Goal: Book appointment/travel/reservation

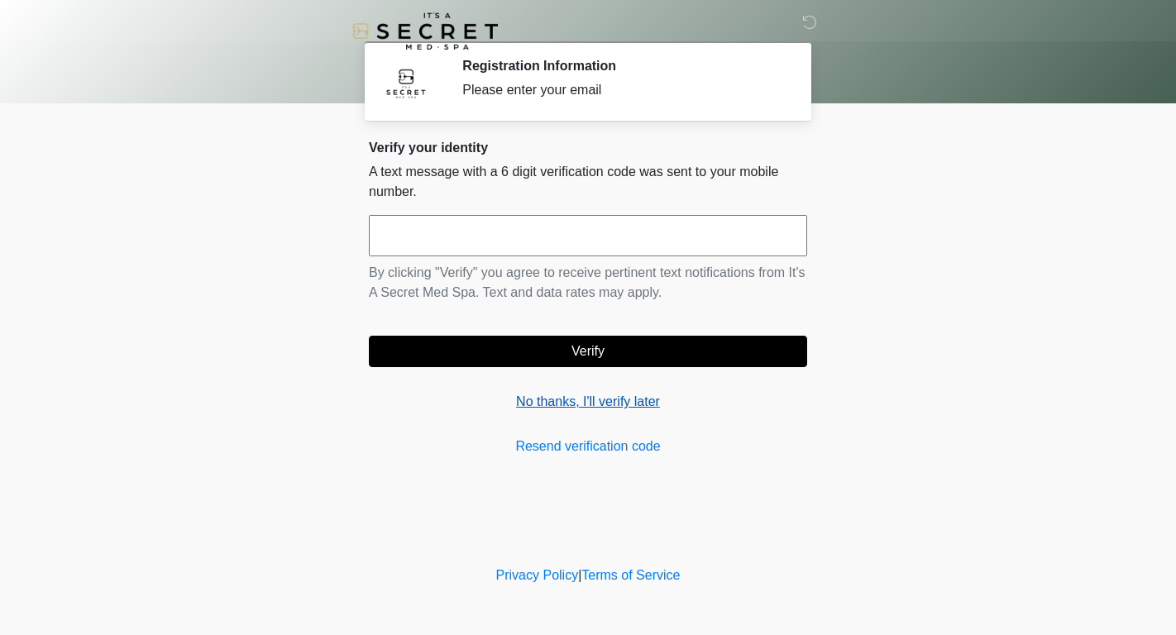
click at [594, 407] on link "No thanks, I'll verify later" at bounding box center [588, 402] width 438 height 20
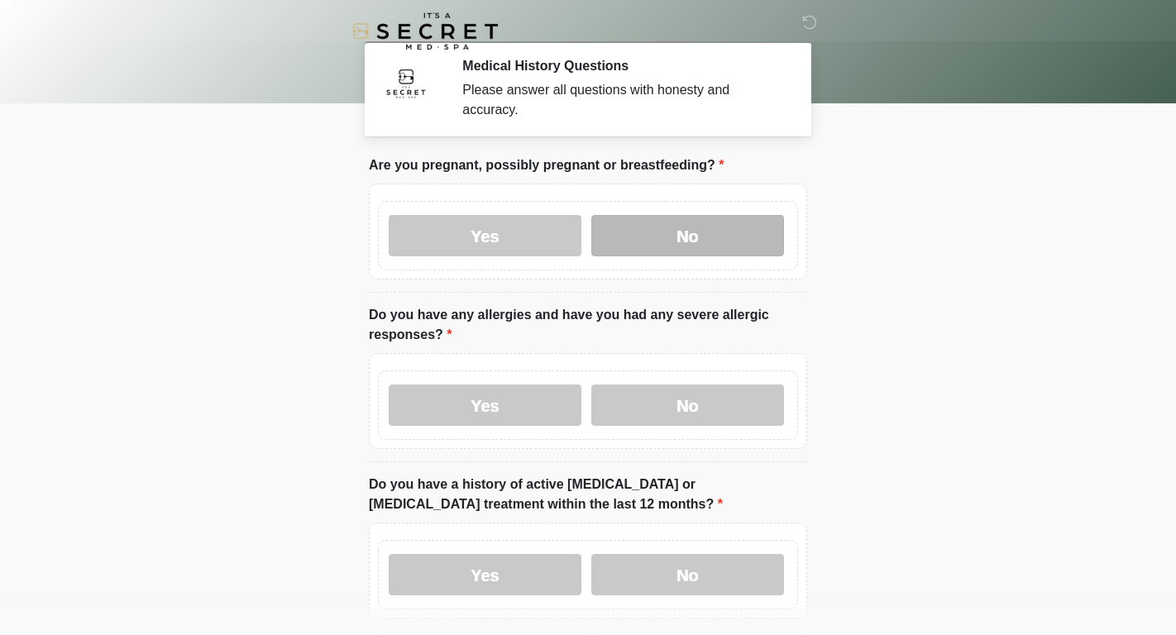
click at [737, 227] on label "No" at bounding box center [687, 235] width 193 height 41
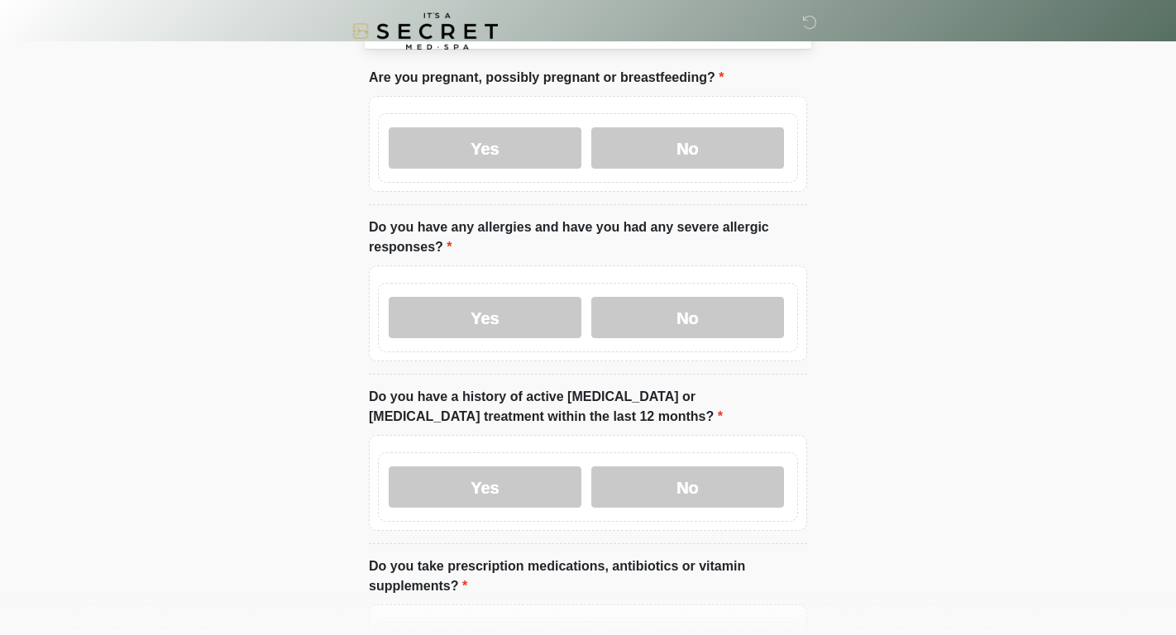
scroll to position [98, 0]
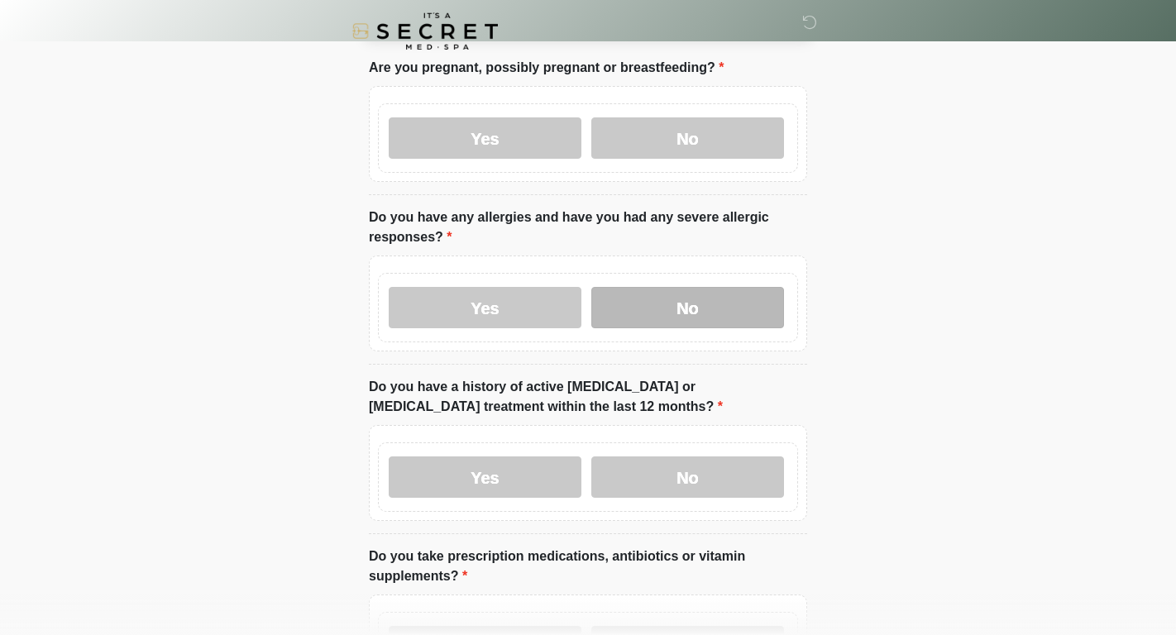
click at [652, 320] on label "No" at bounding box center [687, 307] width 193 height 41
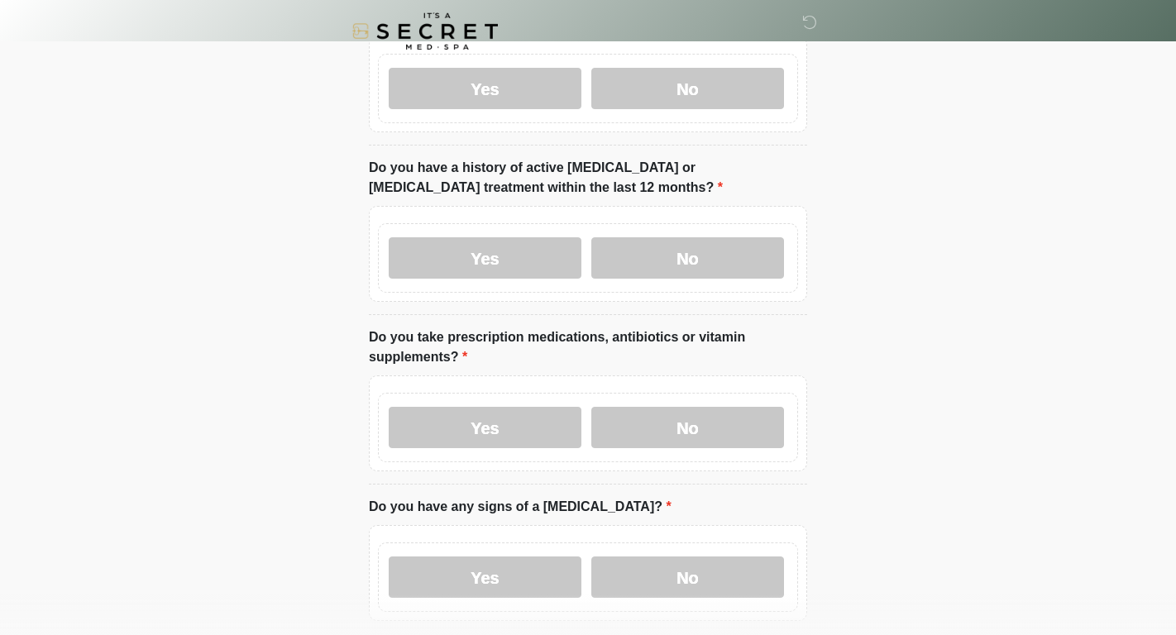
scroll to position [319, 0]
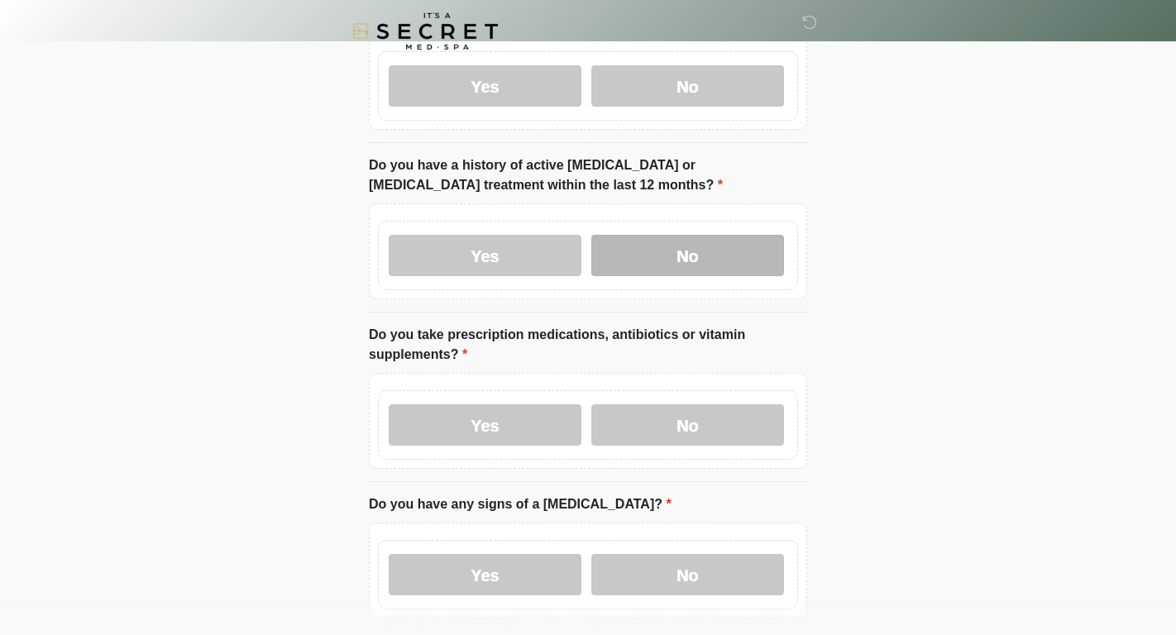
click at [644, 251] on label "No" at bounding box center [687, 255] width 193 height 41
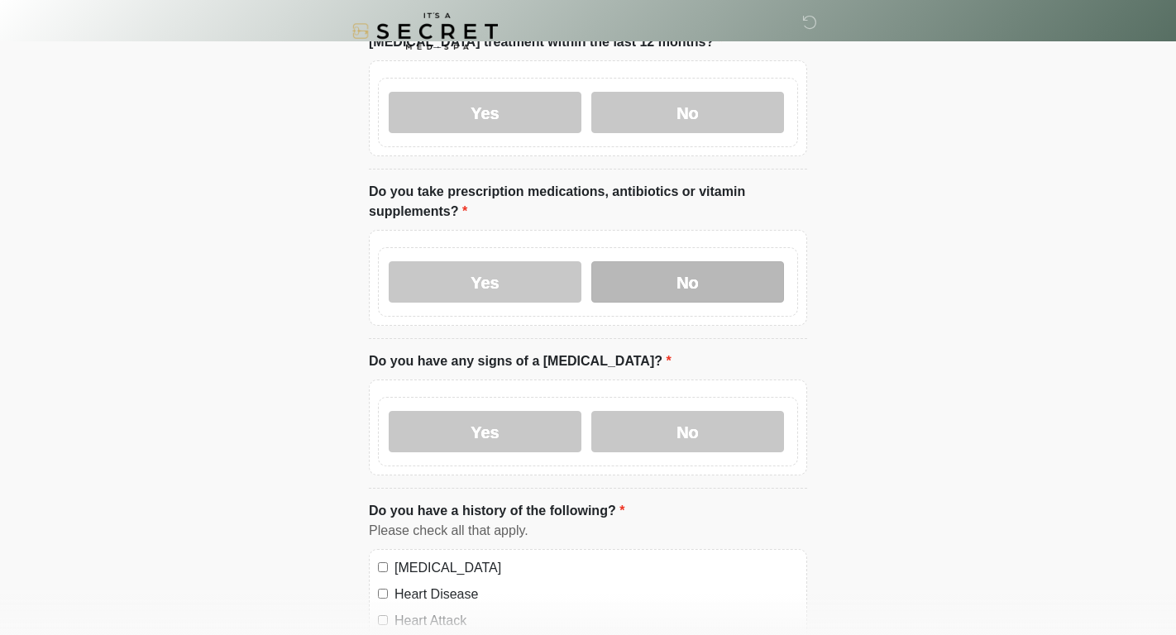
scroll to position [465, 0]
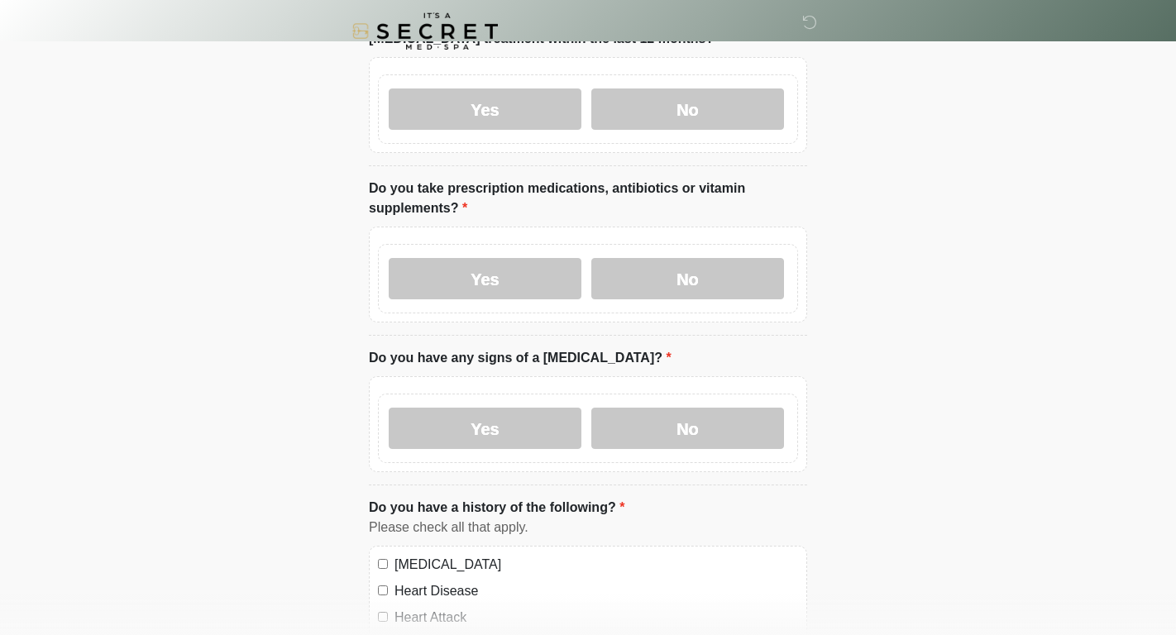
click at [744, 247] on div "Yes No" at bounding box center [588, 278] width 420 height 69
click at [648, 270] on label "No" at bounding box center [687, 278] width 193 height 41
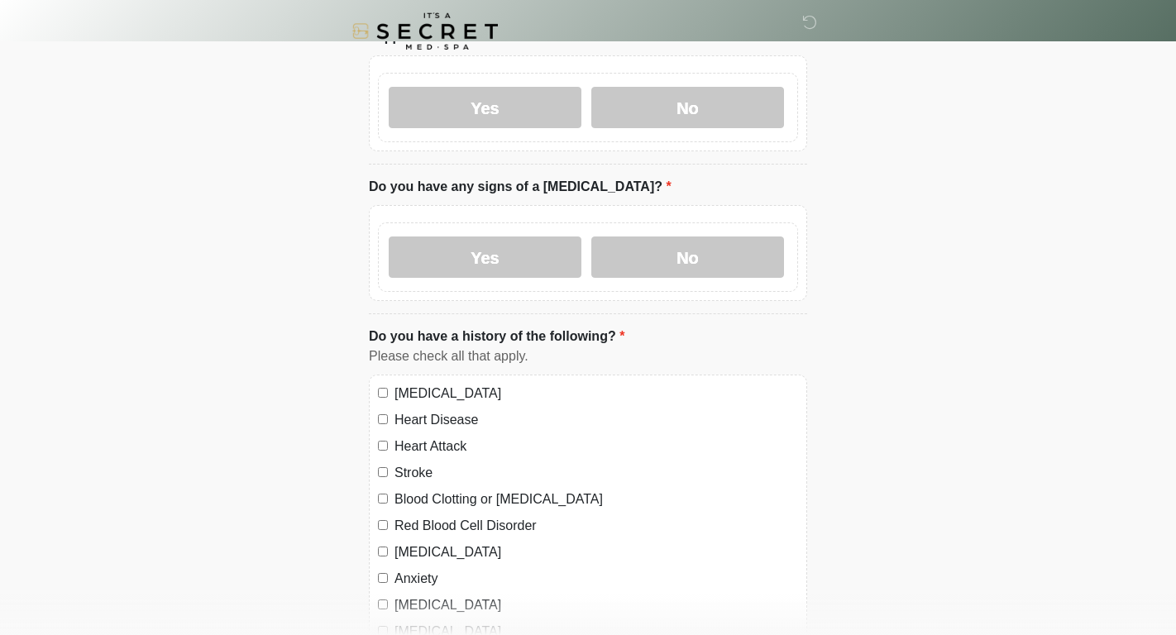
scroll to position [639, 0]
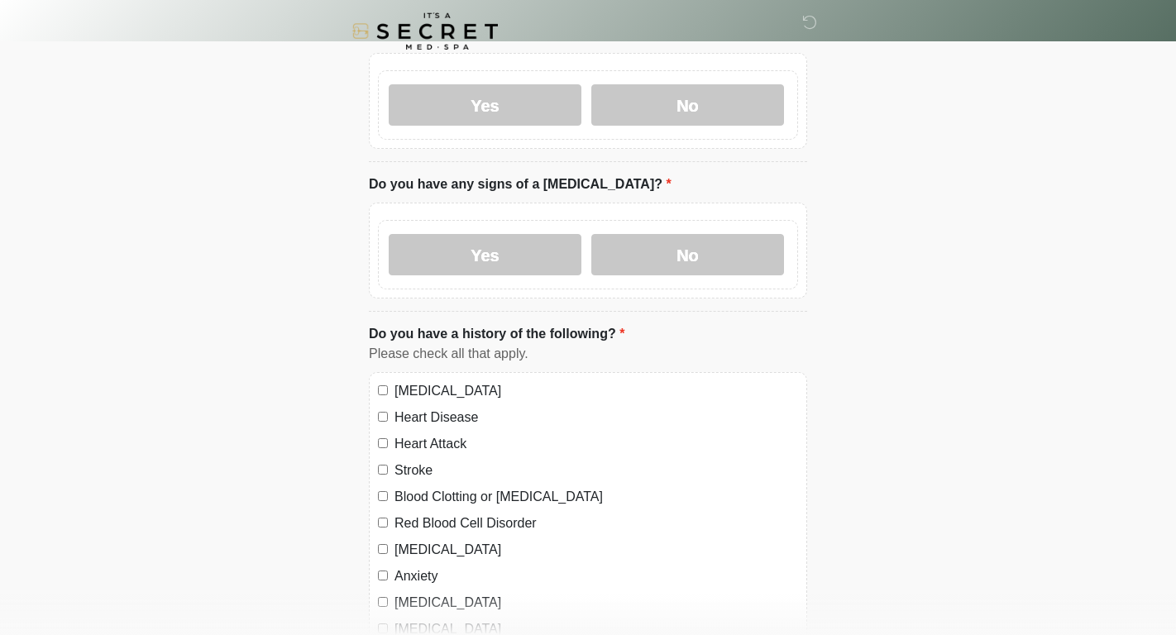
click at [694, 227] on div "Yes No" at bounding box center [588, 254] width 420 height 69
click at [688, 244] on label "No" at bounding box center [687, 254] width 193 height 41
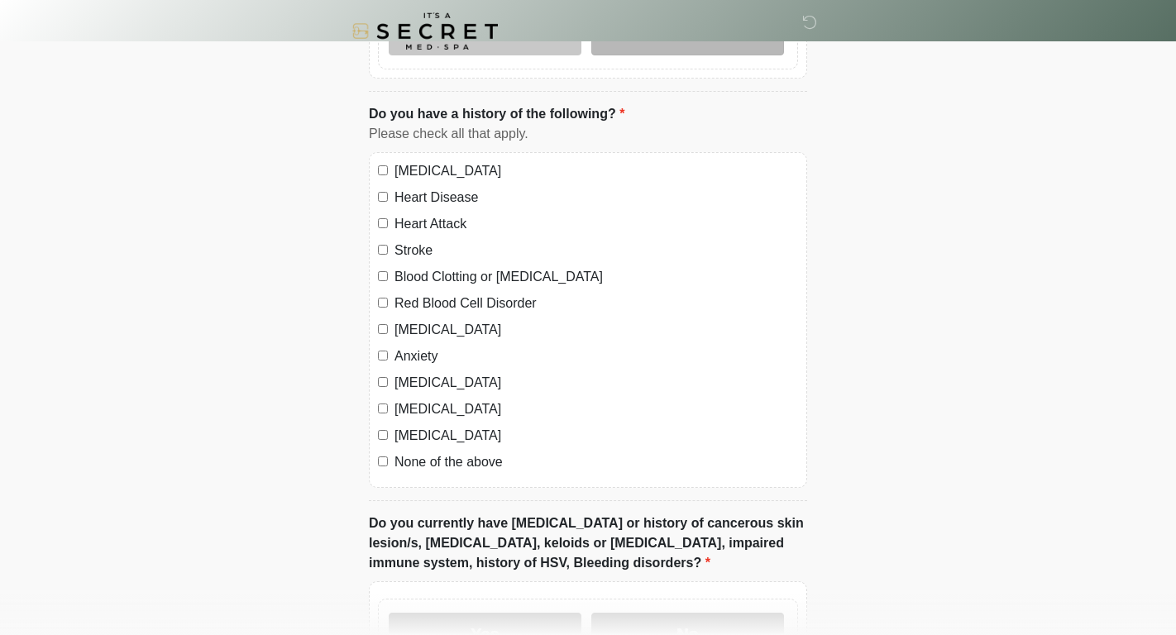
scroll to position [861, 0]
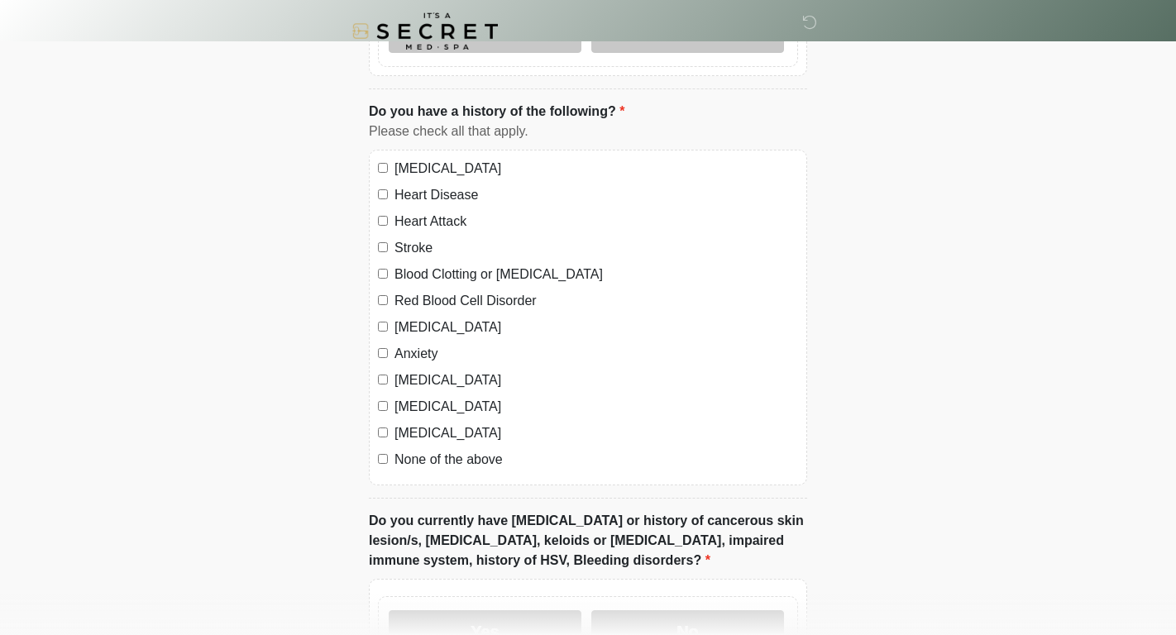
click at [389, 456] on div "None of the above" at bounding box center [588, 460] width 420 height 20
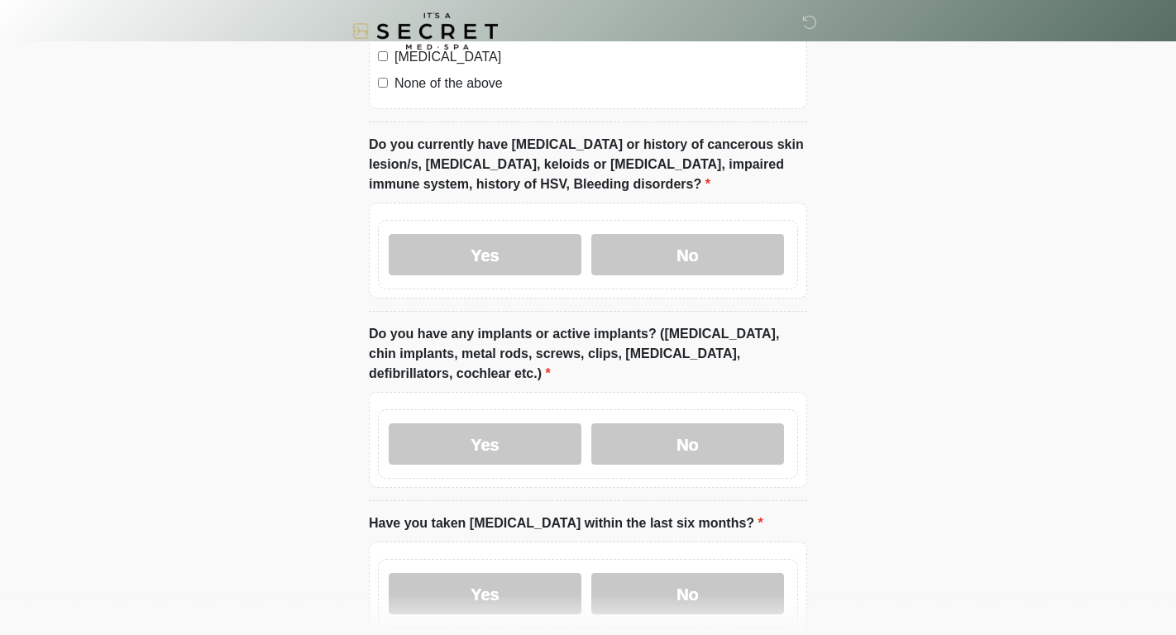
scroll to position [1271, 0]
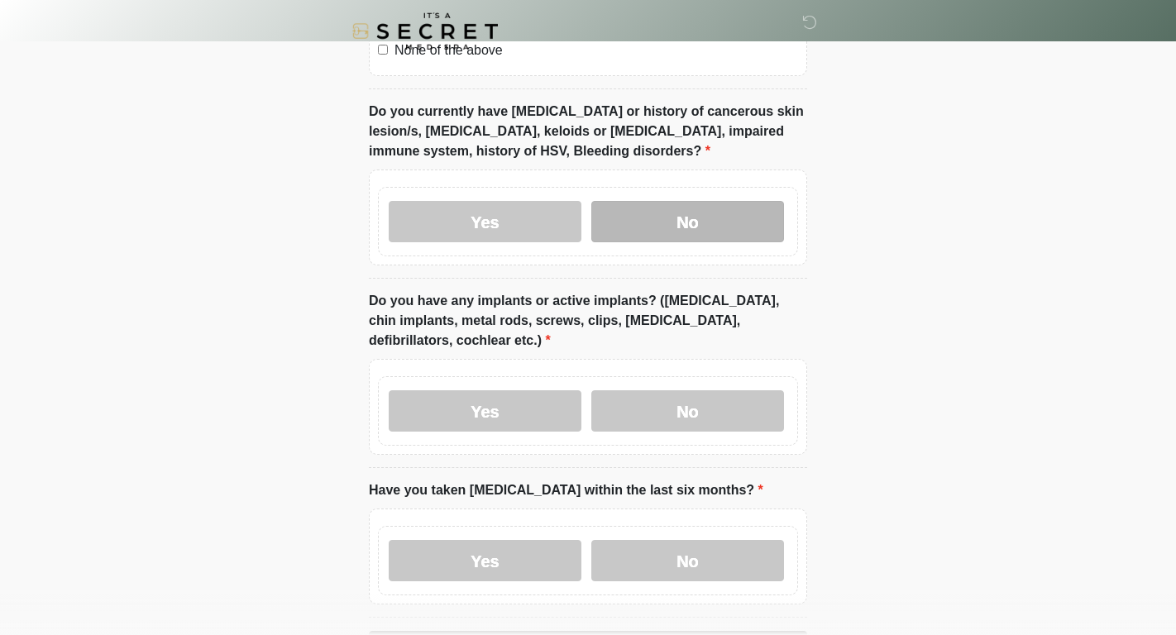
click at [637, 212] on label "No" at bounding box center [687, 221] width 193 height 41
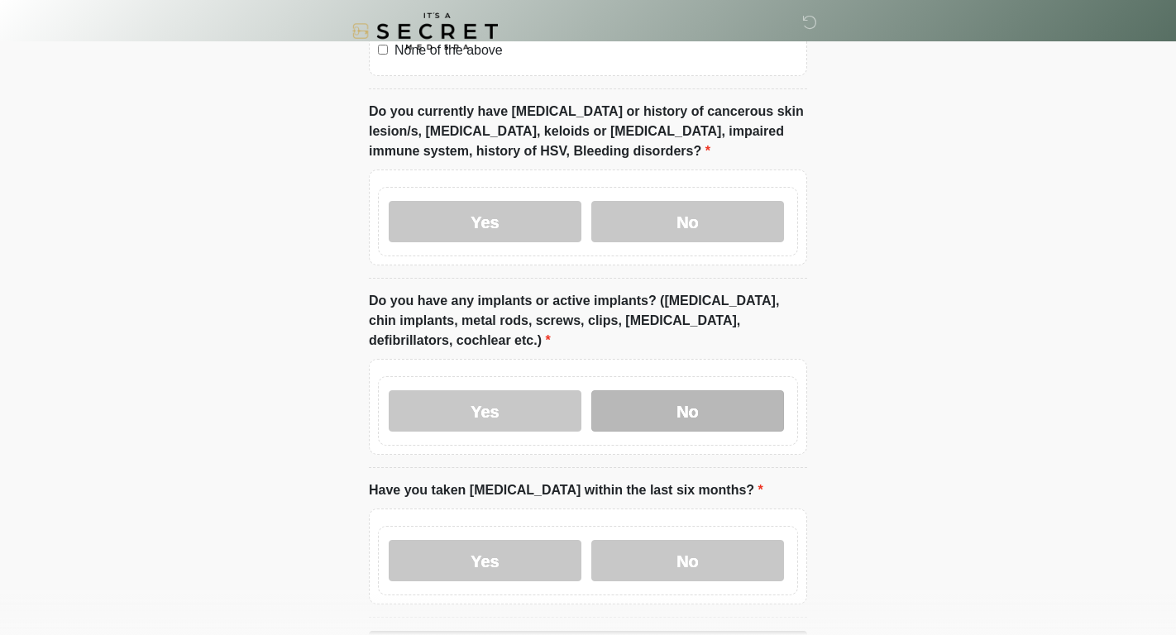
click at [667, 425] on label "No" at bounding box center [687, 410] width 193 height 41
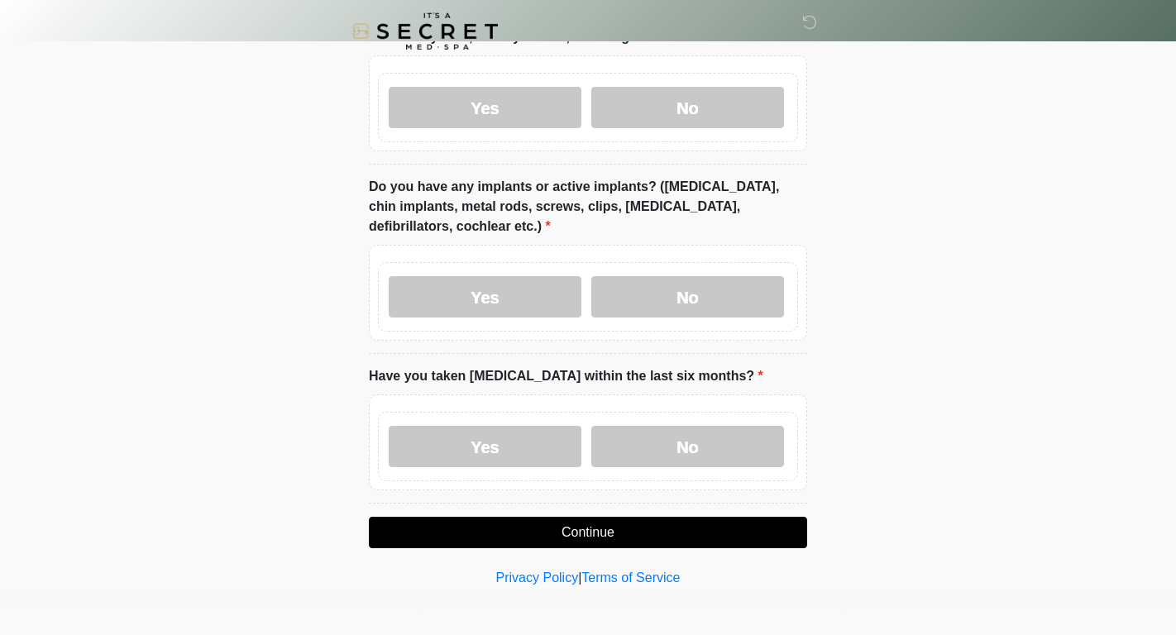
scroll to position [1384, 0]
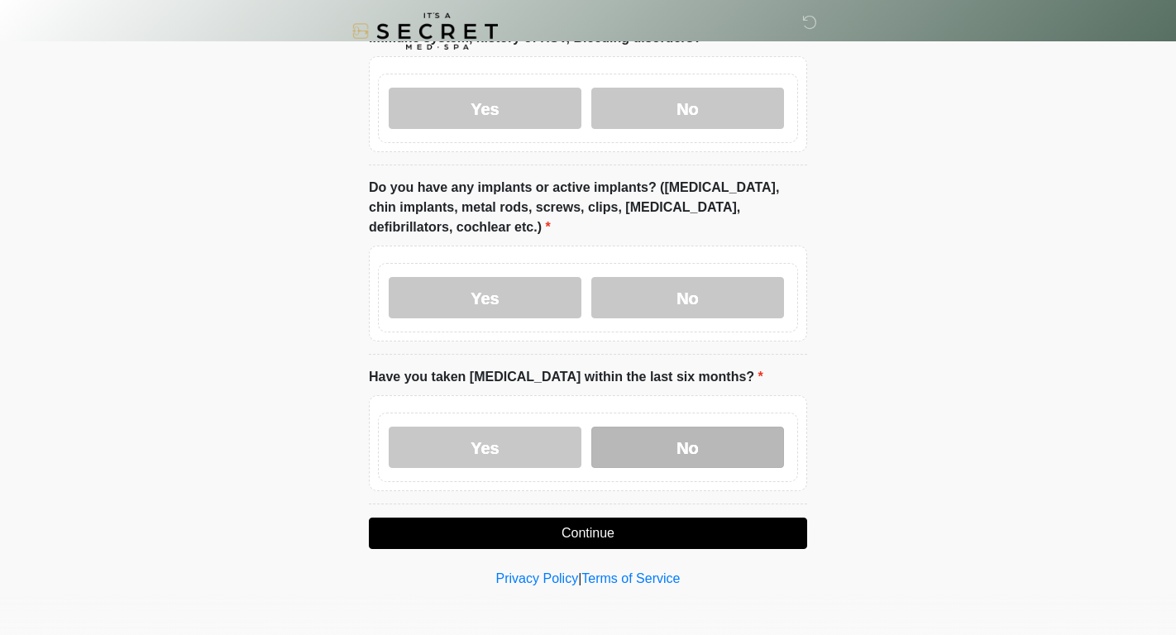
click at [667, 444] on label "No" at bounding box center [687, 447] width 193 height 41
click at [648, 533] on button "Continue" at bounding box center [588, 533] width 438 height 31
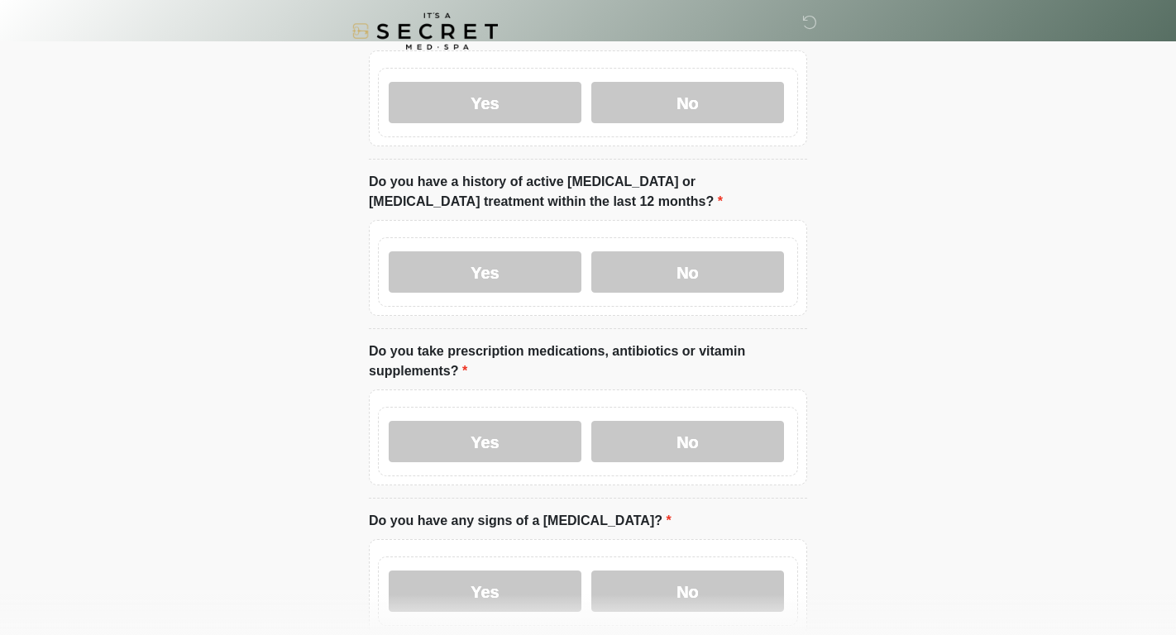
scroll to position [0, 0]
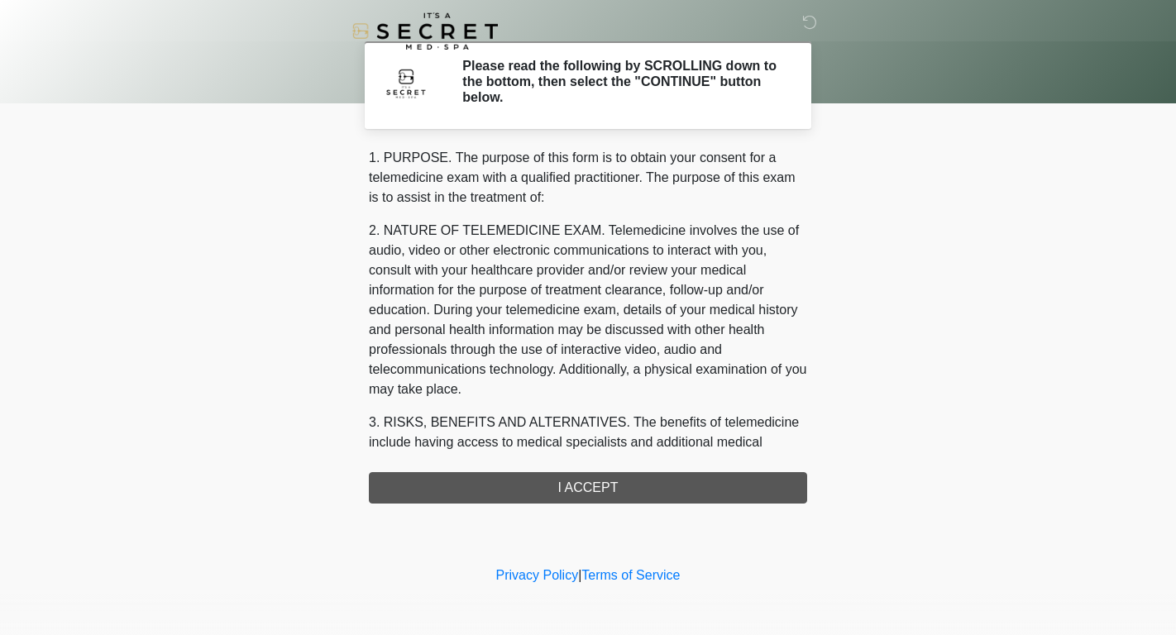
click at [611, 489] on div "1. PURPOSE. The purpose of this form is to obtain your consent for a telemedici…" at bounding box center [588, 326] width 438 height 356
click at [538, 493] on div "1. PURPOSE. The purpose of this form is to obtain your consent for a telemedici…" at bounding box center [588, 326] width 438 height 356
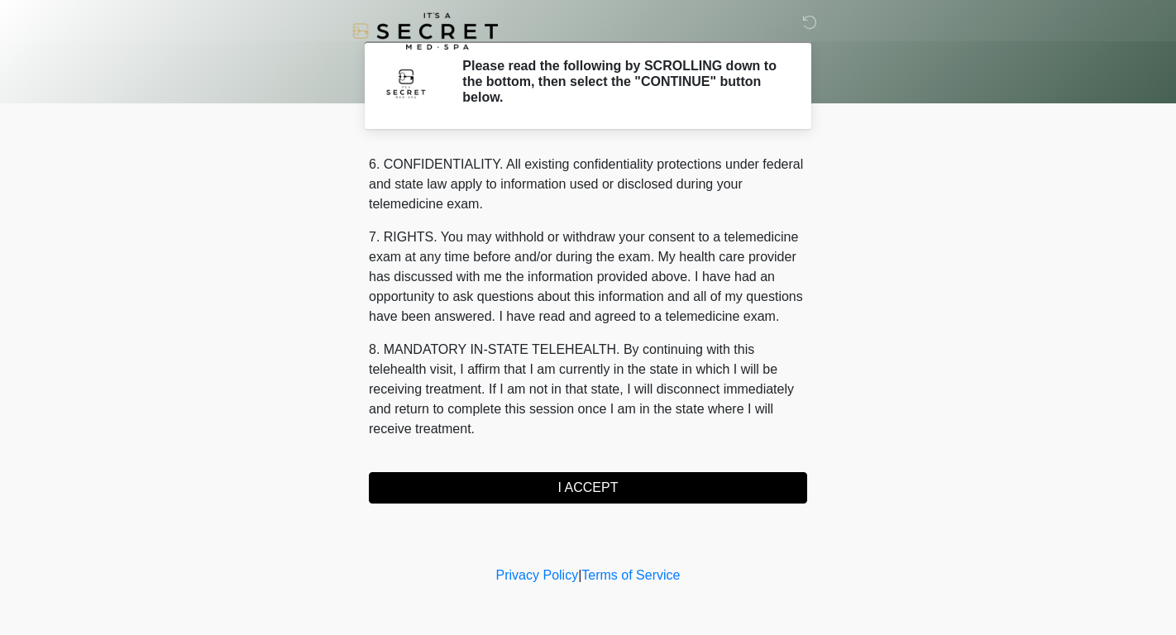
click at [569, 485] on button "I ACCEPT" at bounding box center [588, 487] width 438 height 31
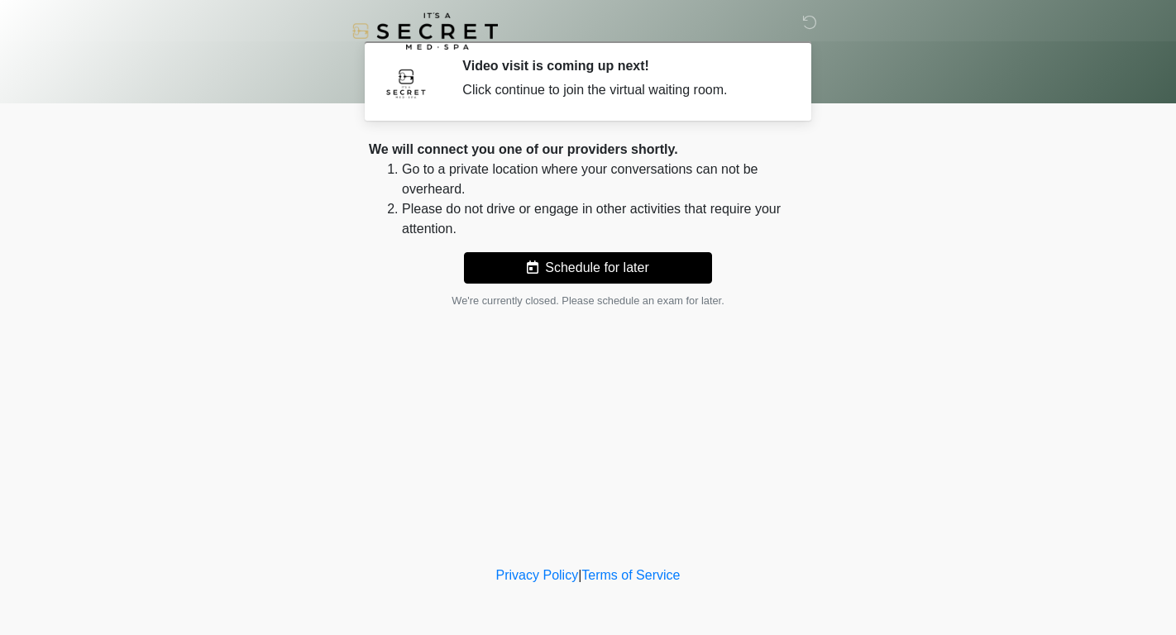
click at [569, 254] on button "Schedule for later" at bounding box center [588, 267] width 248 height 31
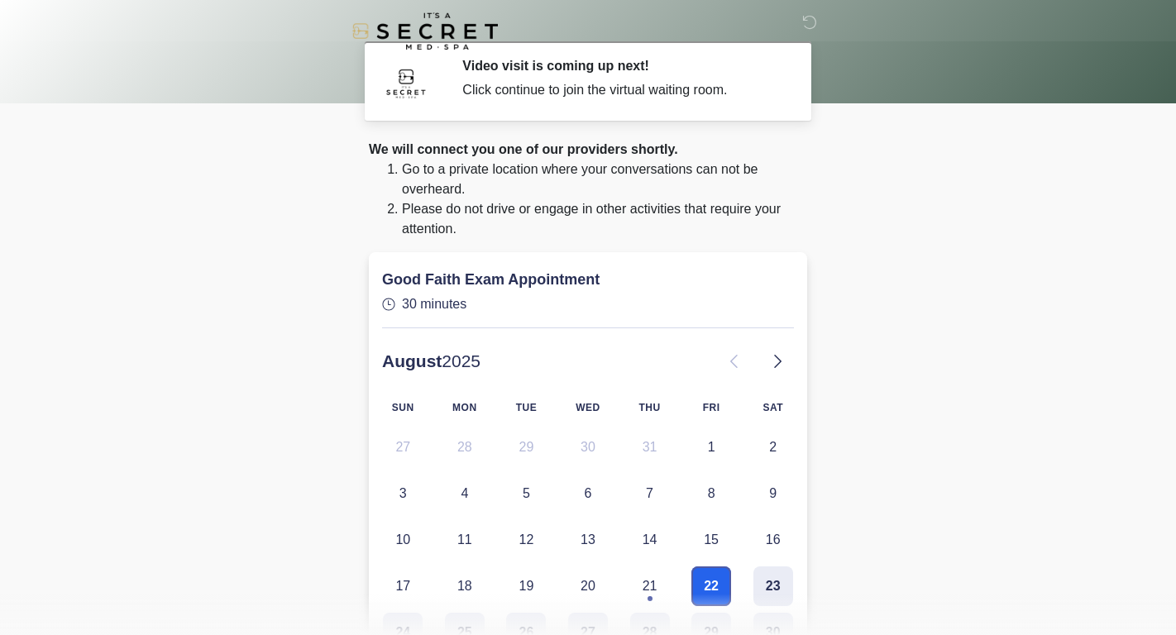
click at [704, 586] on button "22" at bounding box center [711, 586] width 40 height 40
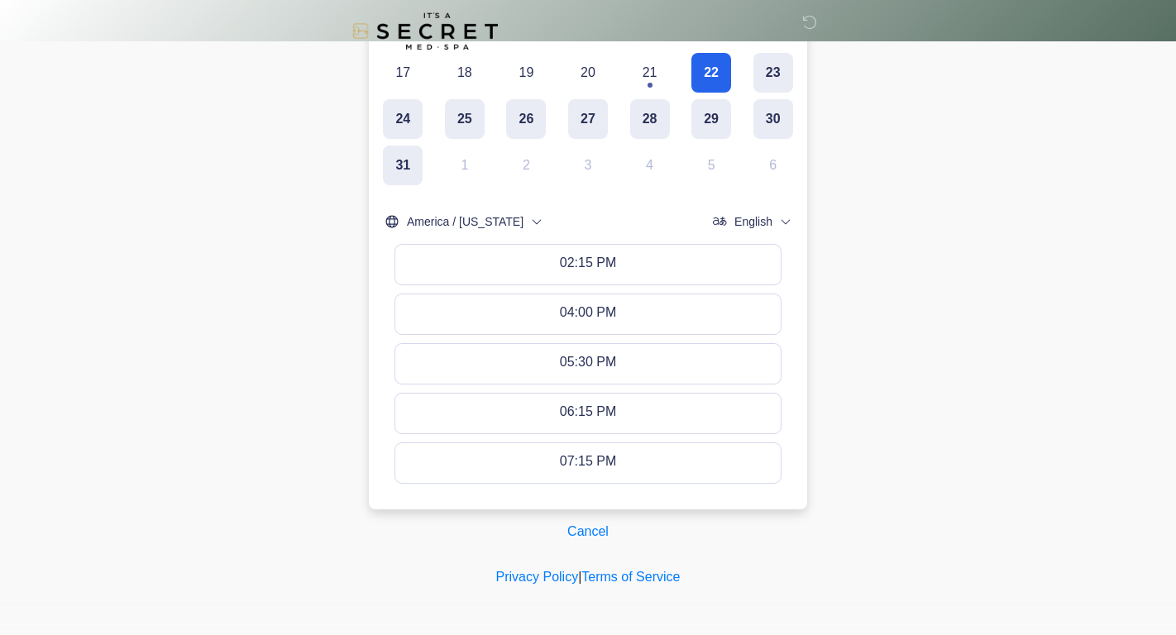
scroll to position [513, 0]
click at [578, 532] on button "Cancel" at bounding box center [587, 532] width 63 height 31
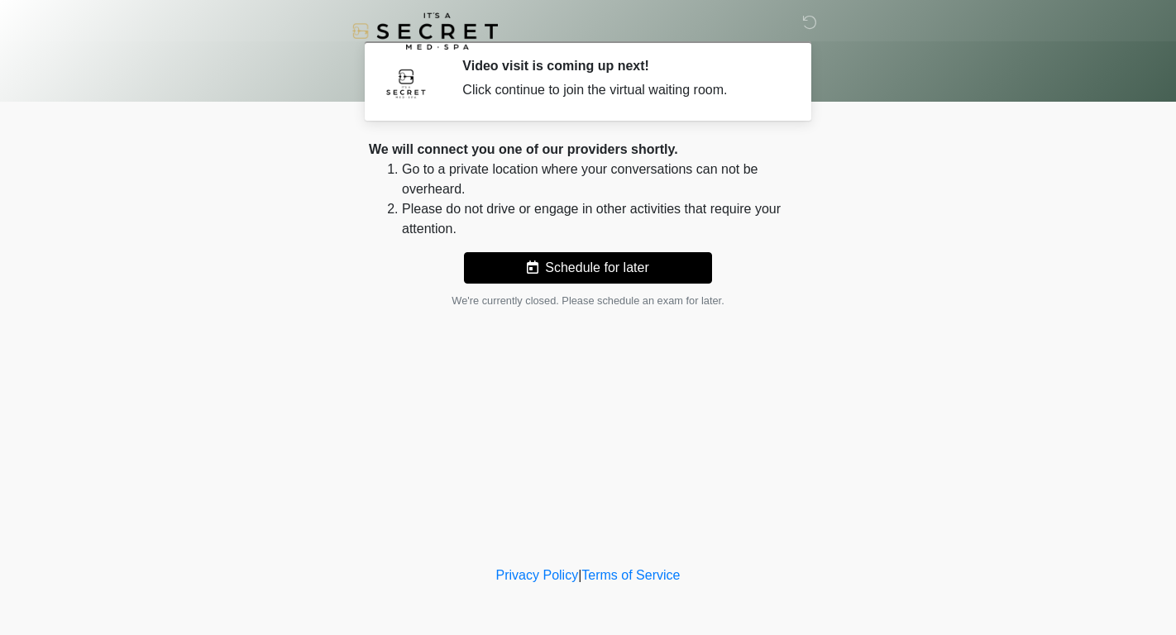
scroll to position [0, 0]
click at [535, 277] on button "Schedule for later" at bounding box center [588, 267] width 248 height 31
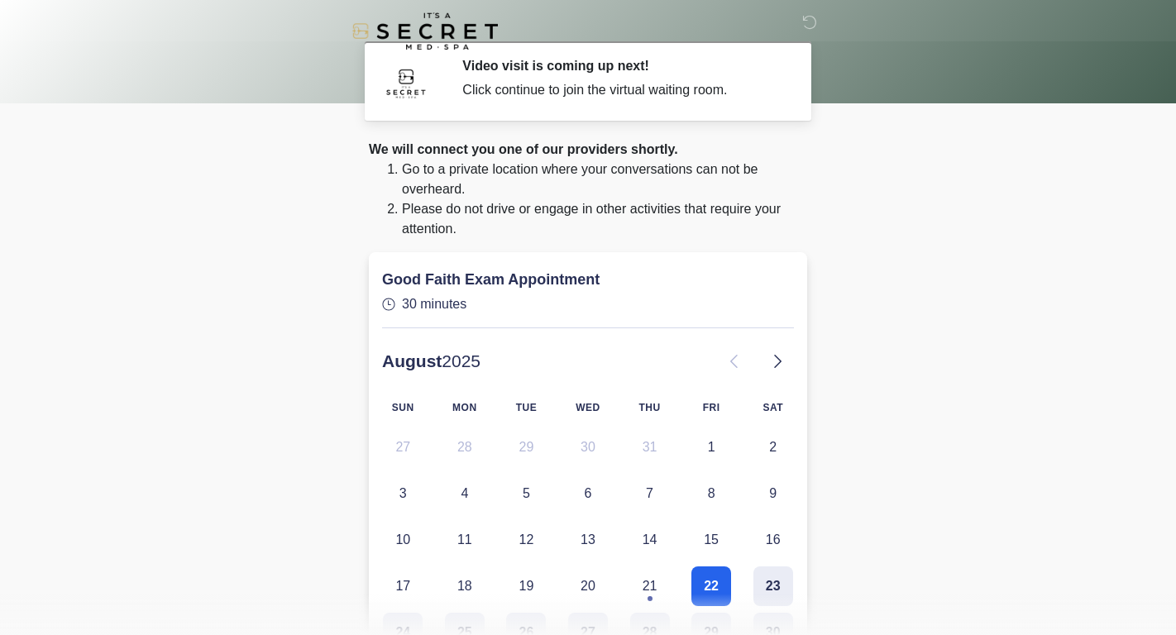
drag, startPoint x: 239, startPoint y: 320, endPoint x: 250, endPoint y: 297, distance: 25.5
click at [239, 319] on body "‎ ‎ Video visit is coming up next! Click continue to join the virtual waiting r…" at bounding box center [588, 317] width 1176 height 635
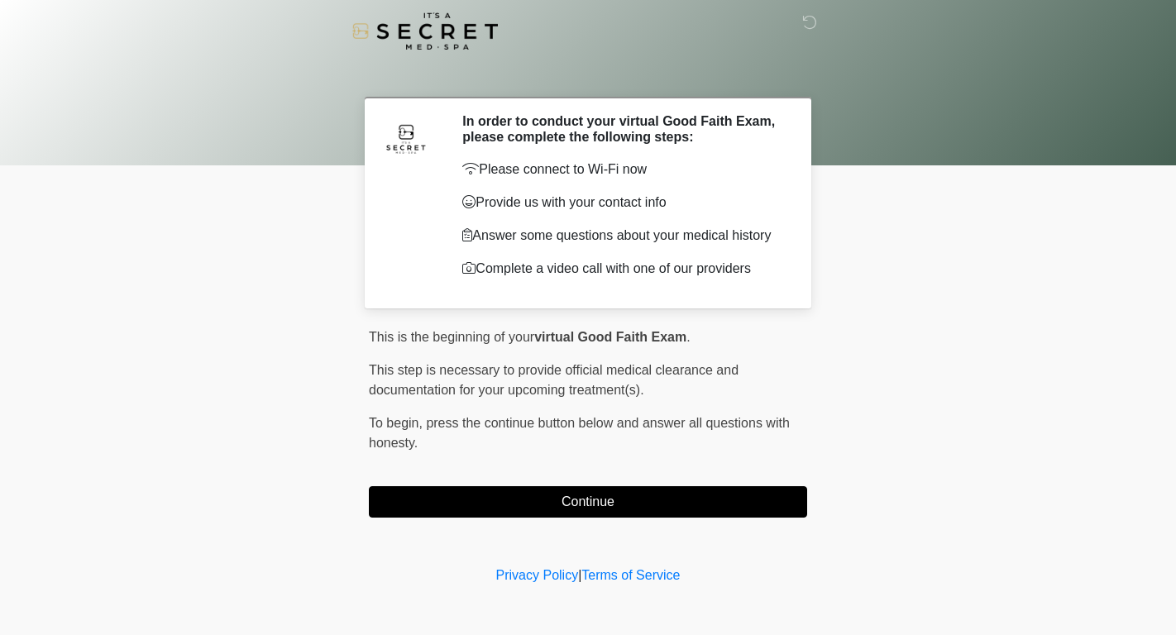
click at [590, 501] on button "Continue" at bounding box center [588, 501] width 438 height 31
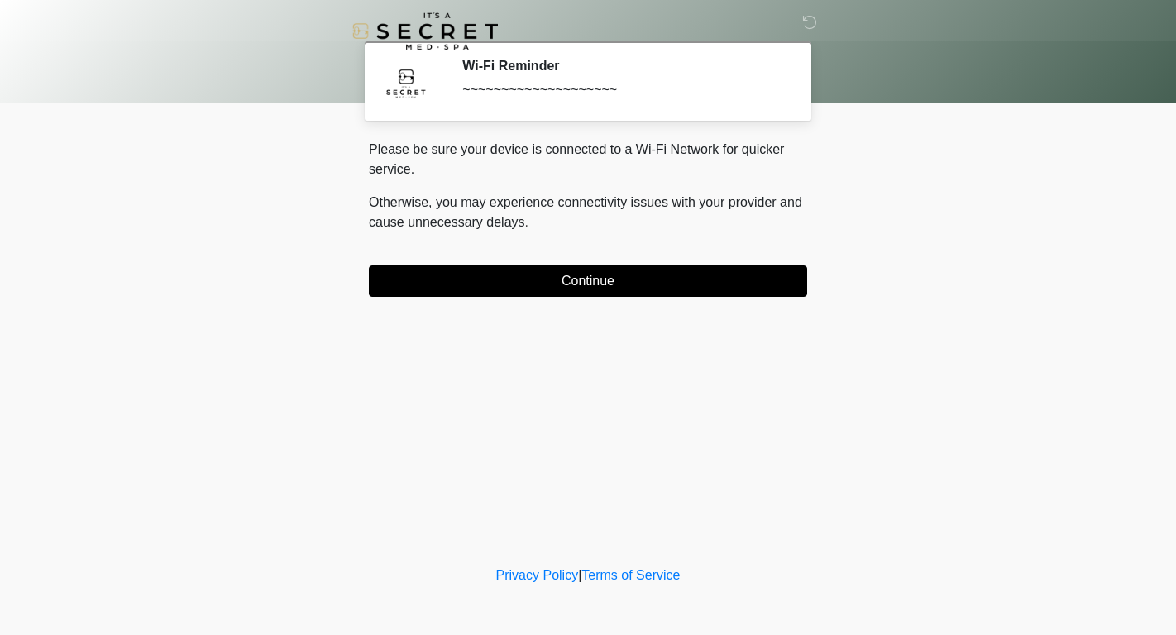
click at [537, 288] on button "Continue" at bounding box center [588, 280] width 438 height 31
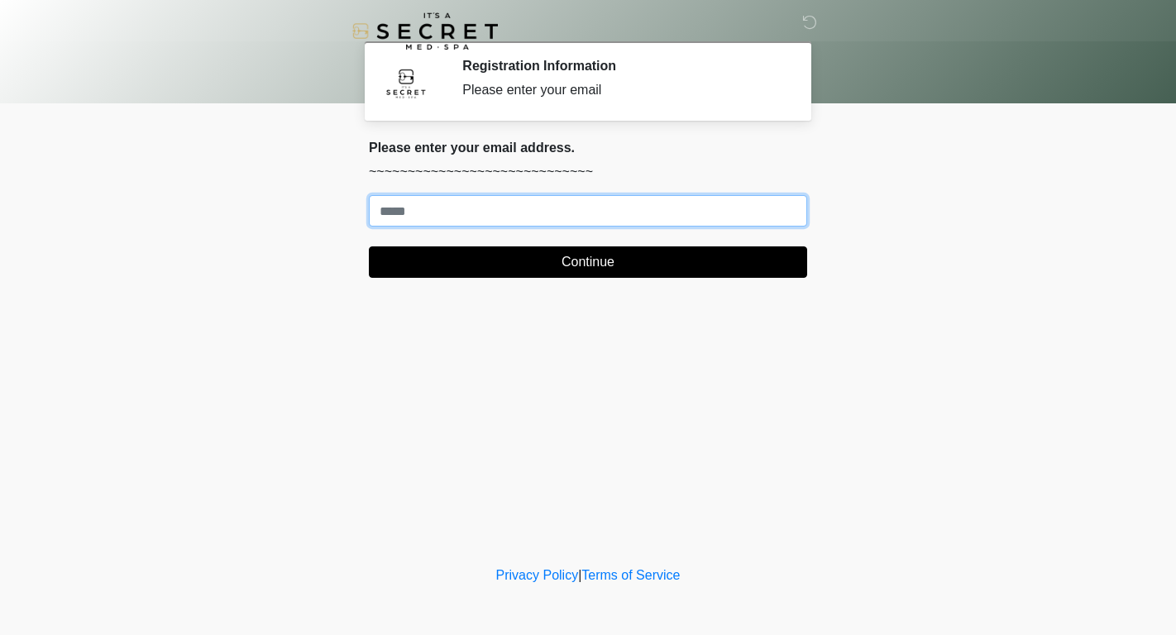
click at [442, 215] on input "Where should we email your treatment plan?" at bounding box center [588, 210] width 438 height 31
type input "**********"
click at [588, 262] on button "Continue" at bounding box center [588, 261] width 438 height 31
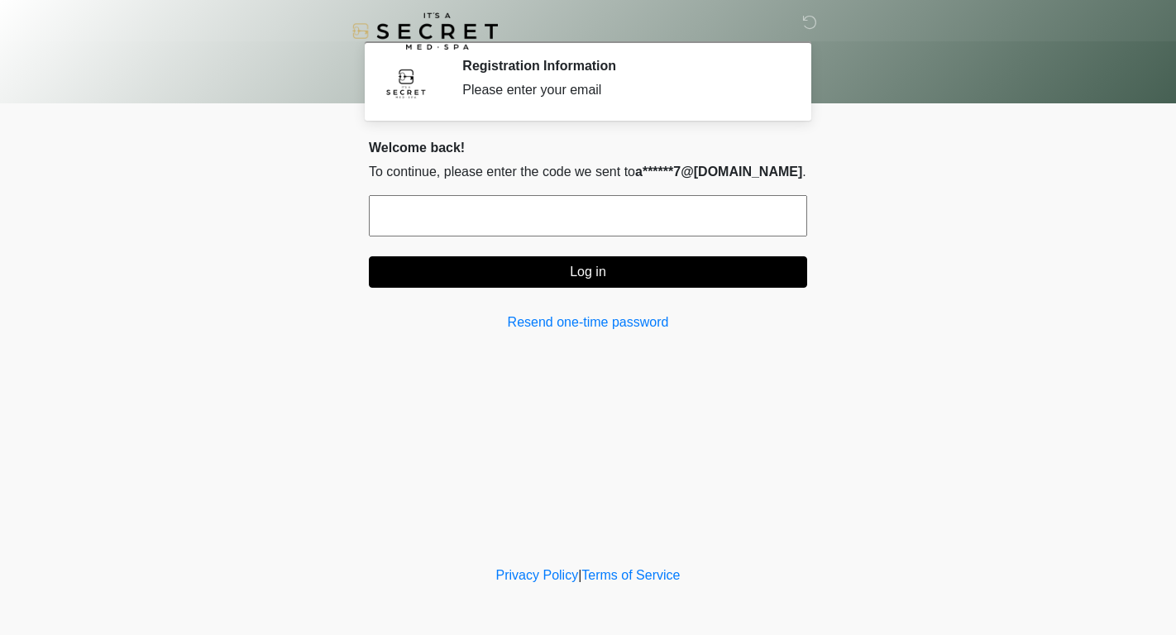
click at [526, 217] on input "text" at bounding box center [588, 215] width 438 height 41
type input "******"
click at [573, 274] on button "Log in" at bounding box center [588, 271] width 438 height 31
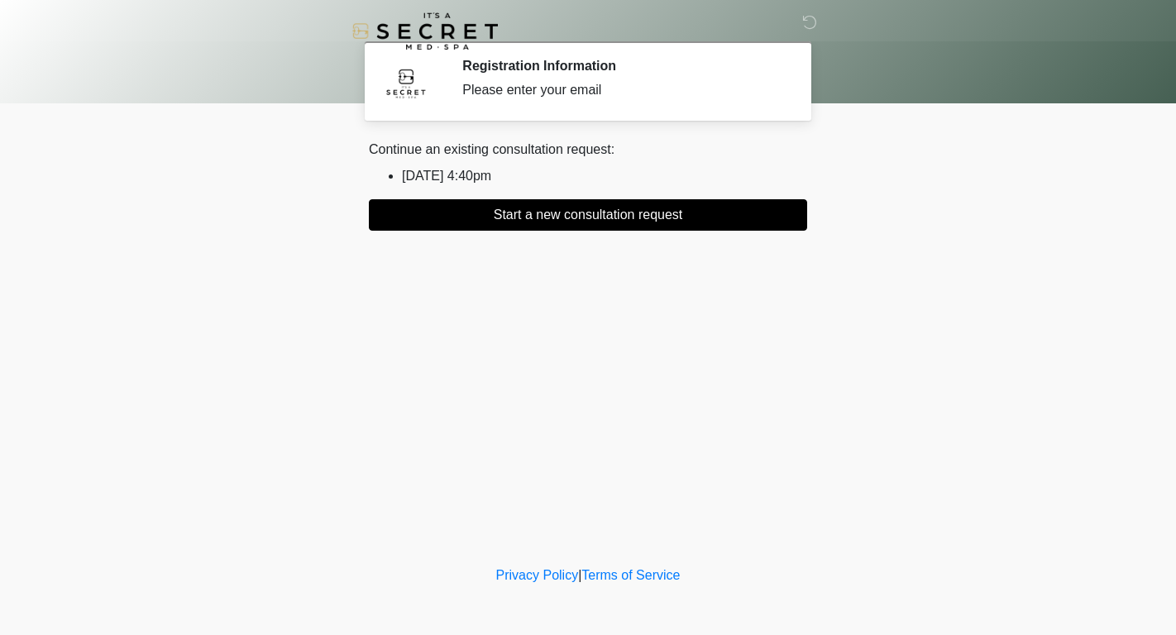
click at [480, 174] on li "[DATE] 4:40pm" at bounding box center [604, 176] width 405 height 20
